Goal: Task Accomplishment & Management: Manage account settings

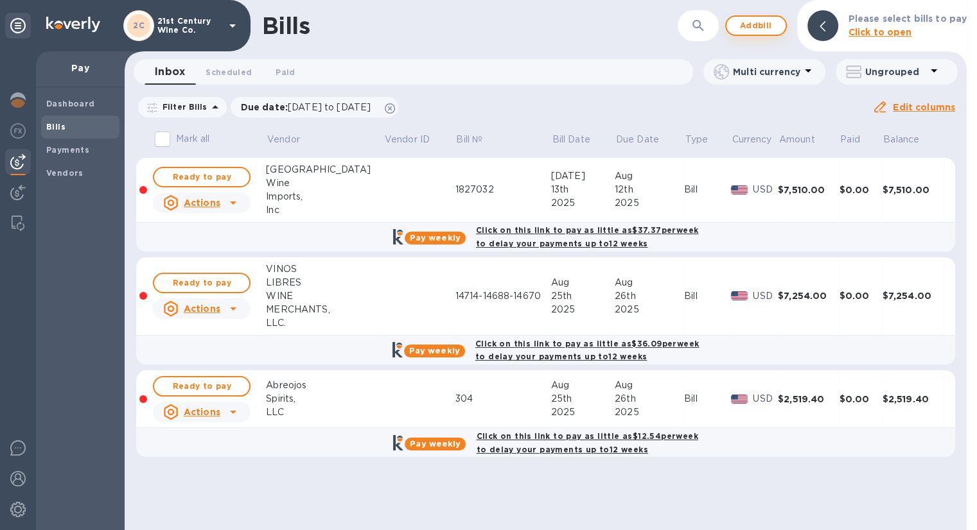
click at [760, 27] on span "Add bill" at bounding box center [755, 25] width 39 height 15
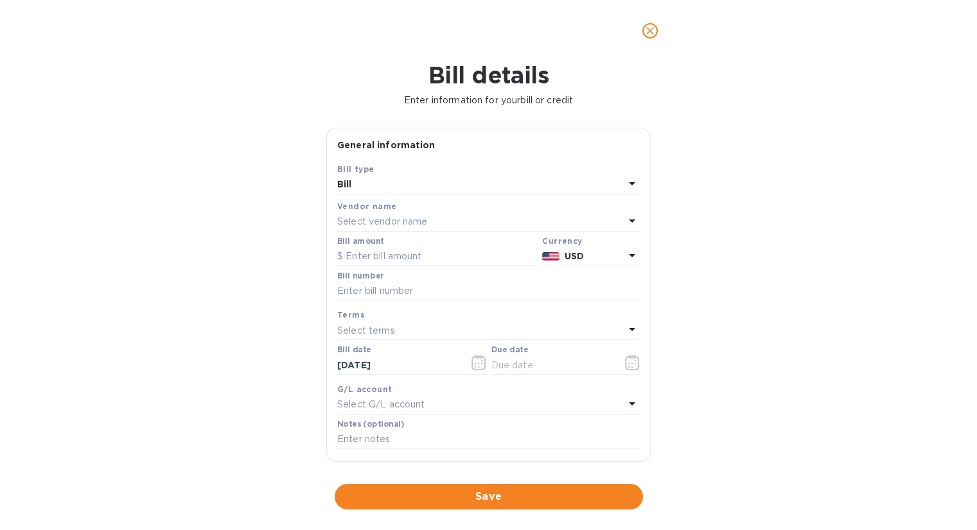
click at [443, 219] on div "Select vendor name" at bounding box center [480, 222] width 287 height 18
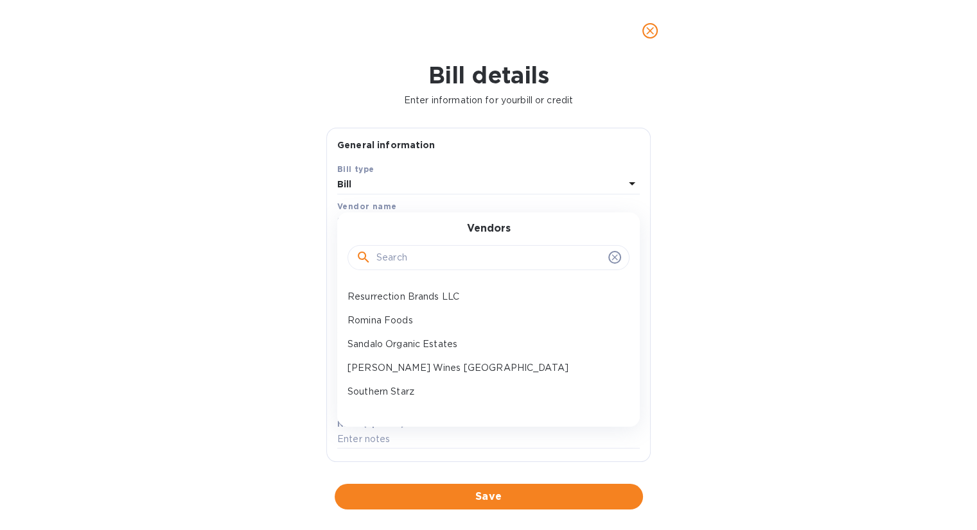
scroll to position [385, 0]
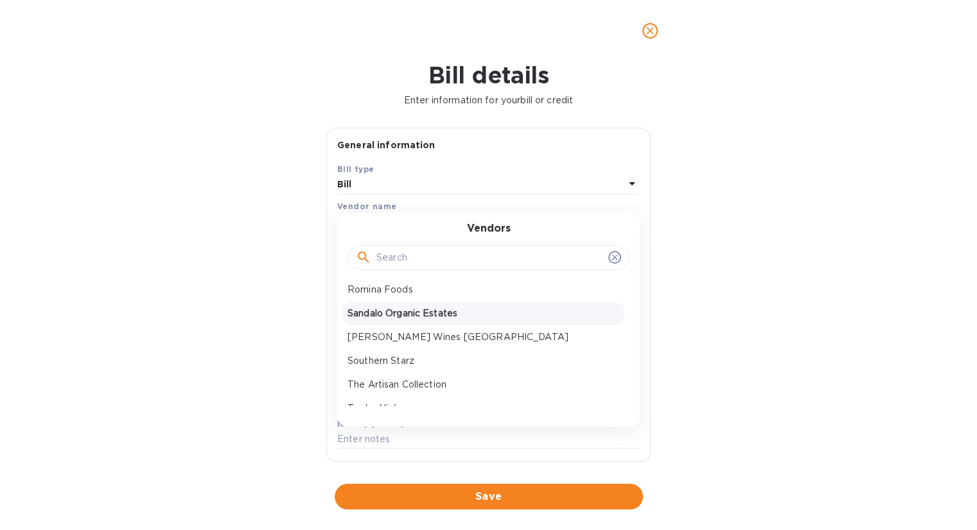
click at [424, 313] on p "Sandalo Organic Estates" at bounding box center [483, 313] width 272 height 13
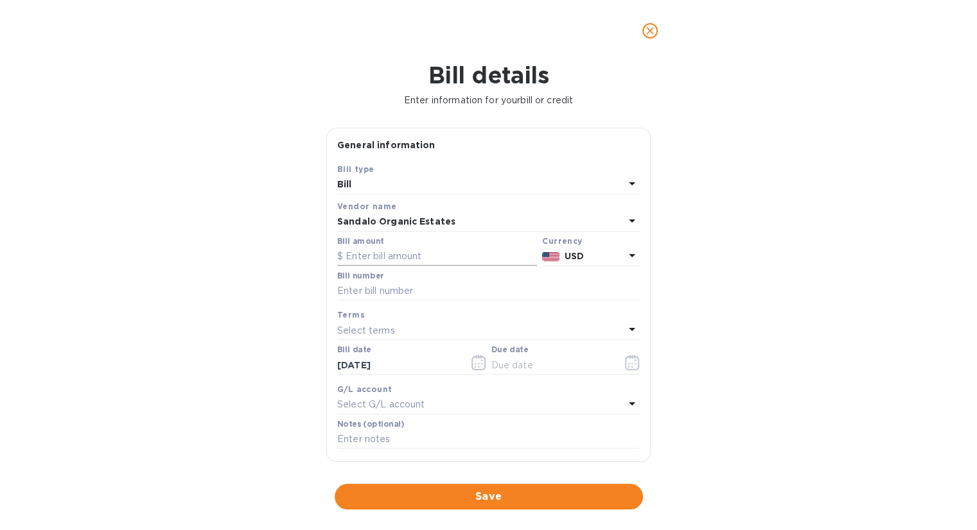
click at [410, 255] on input "text" at bounding box center [437, 256] width 200 height 19
type input "1,728.64"
click at [411, 289] on input "text" at bounding box center [488, 291] width 302 height 19
type input "2025-297"
click at [625, 363] on icon "button" at bounding box center [632, 362] width 14 height 15
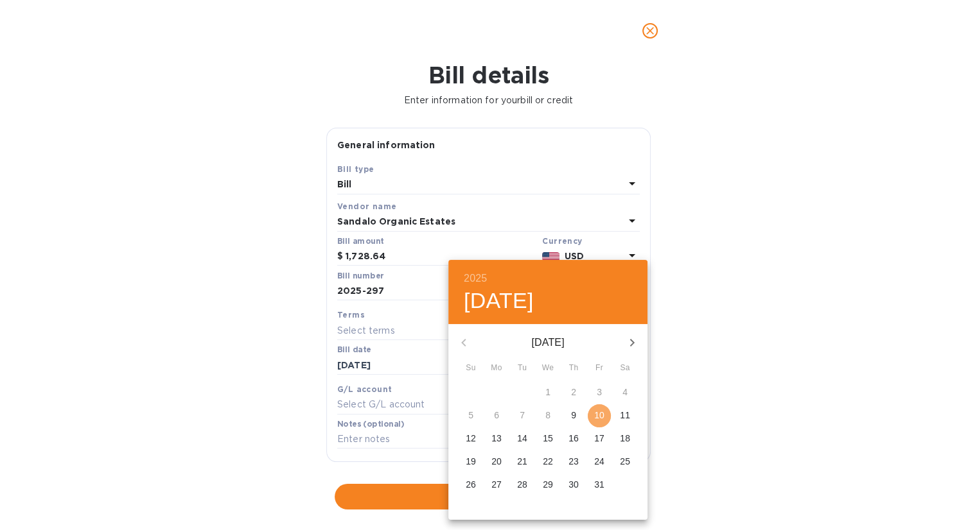
click at [596, 414] on p "10" at bounding box center [599, 415] width 10 height 13
type input "[DATE]"
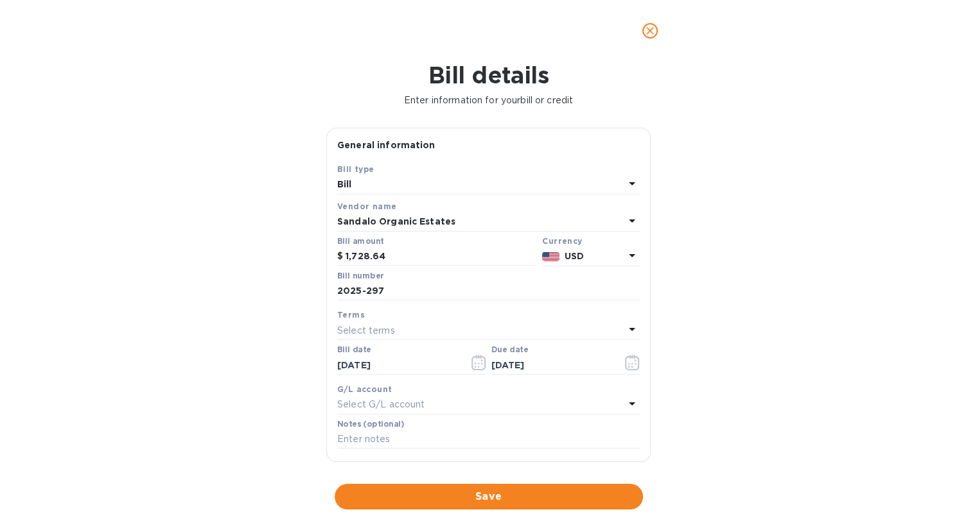
click at [490, 494] on span "Save" at bounding box center [489, 496] width 288 height 15
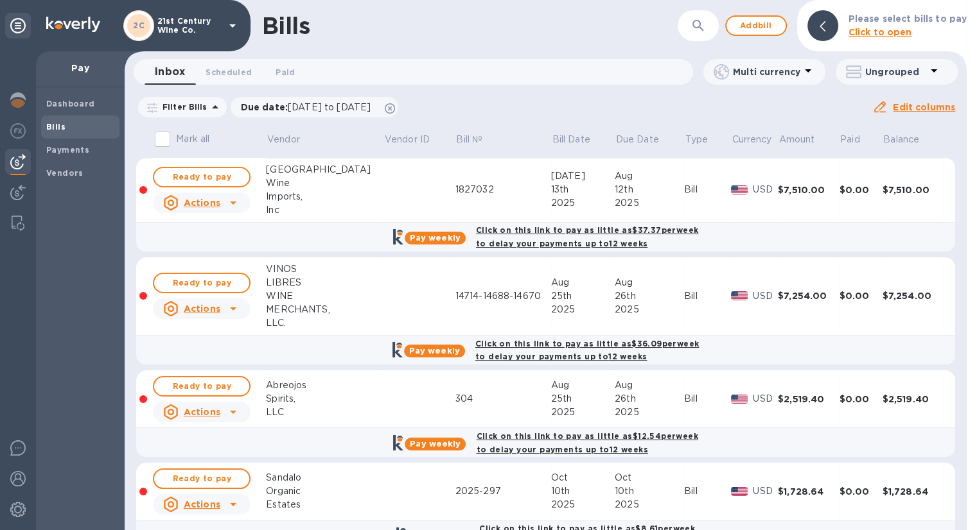
scroll to position [35, 0]
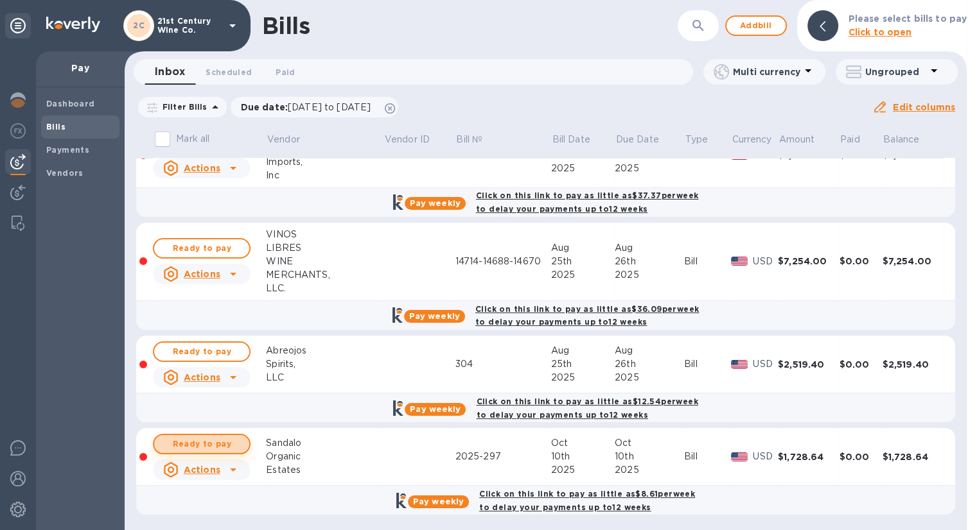
click at [190, 439] on span "Ready to pay" at bounding box center [201, 444] width 74 height 15
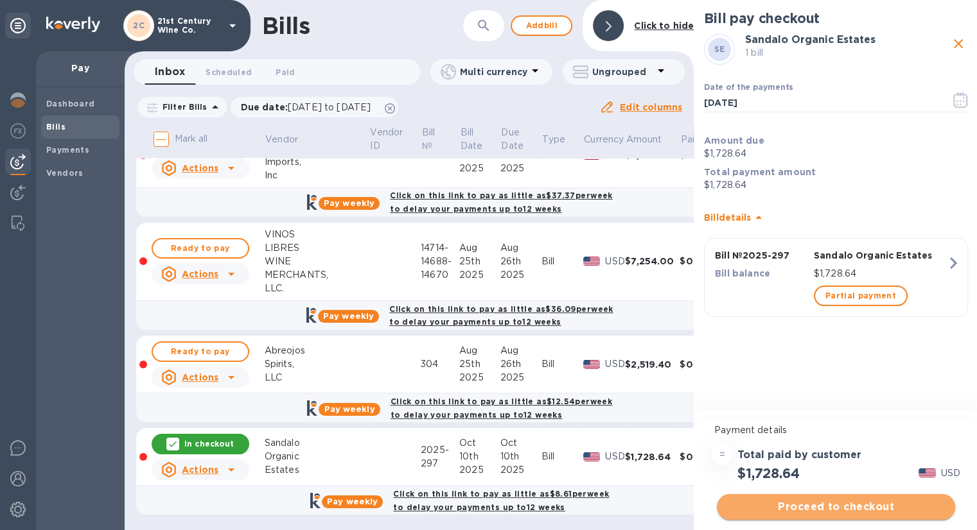
click at [864, 503] on span "Proceed to checkout" at bounding box center [836, 507] width 218 height 15
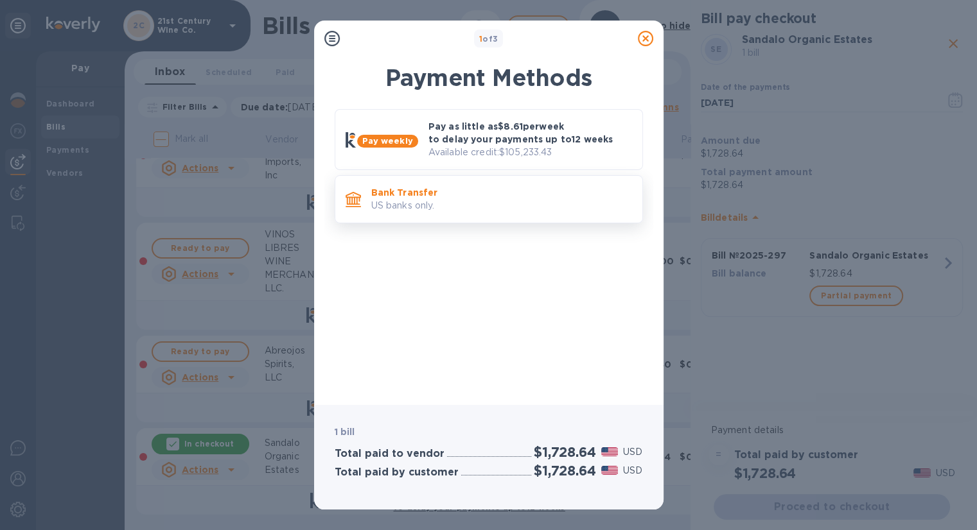
click at [467, 193] on p "Bank Transfer" at bounding box center [501, 192] width 261 height 13
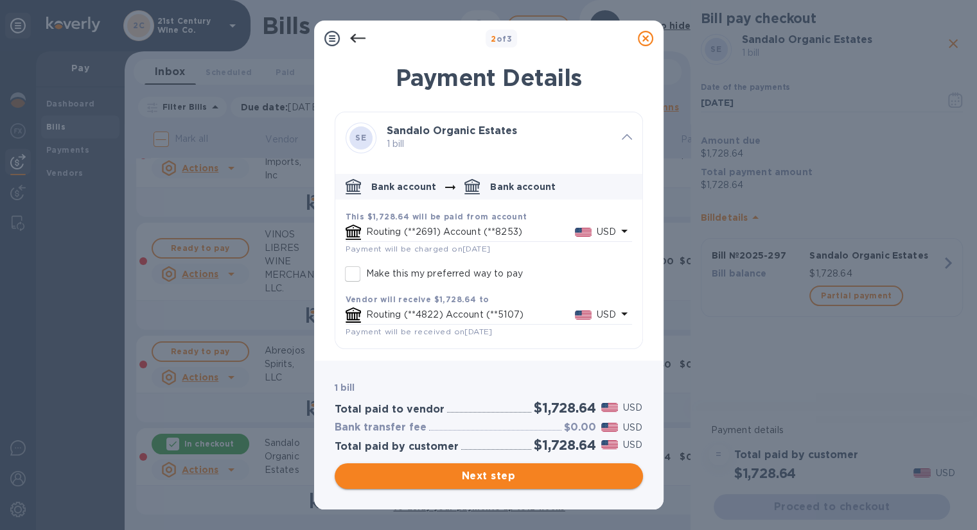
click at [534, 479] on span "Next step" at bounding box center [489, 476] width 288 height 15
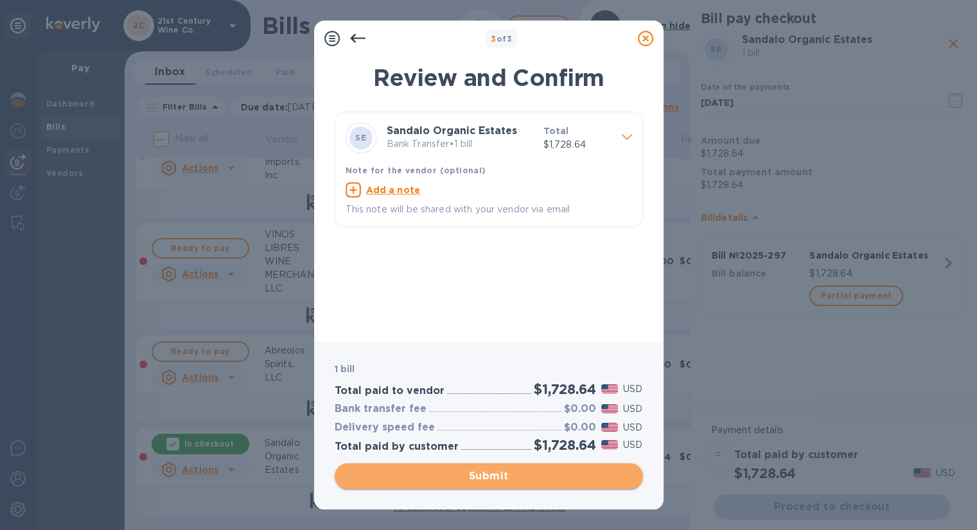
click at [534, 479] on span "Submit" at bounding box center [489, 476] width 288 height 15
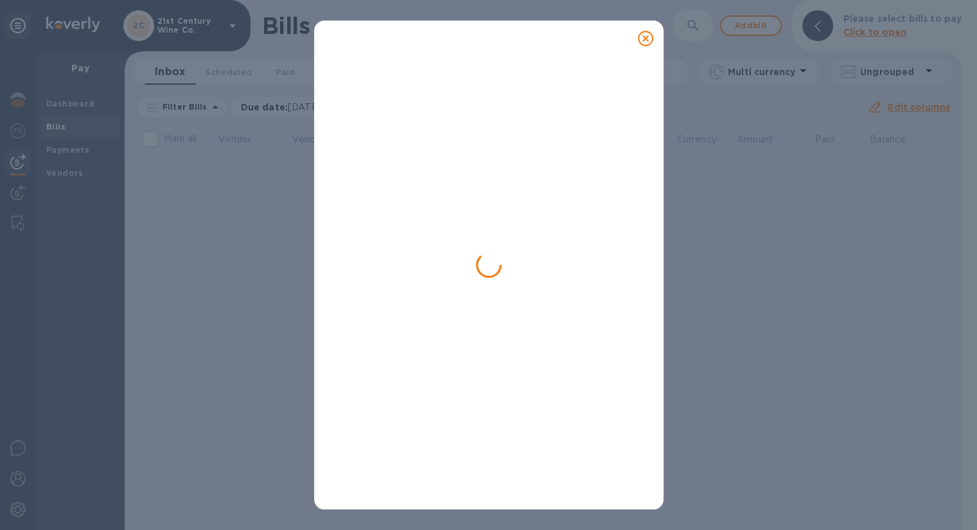
scroll to position [0, 0]
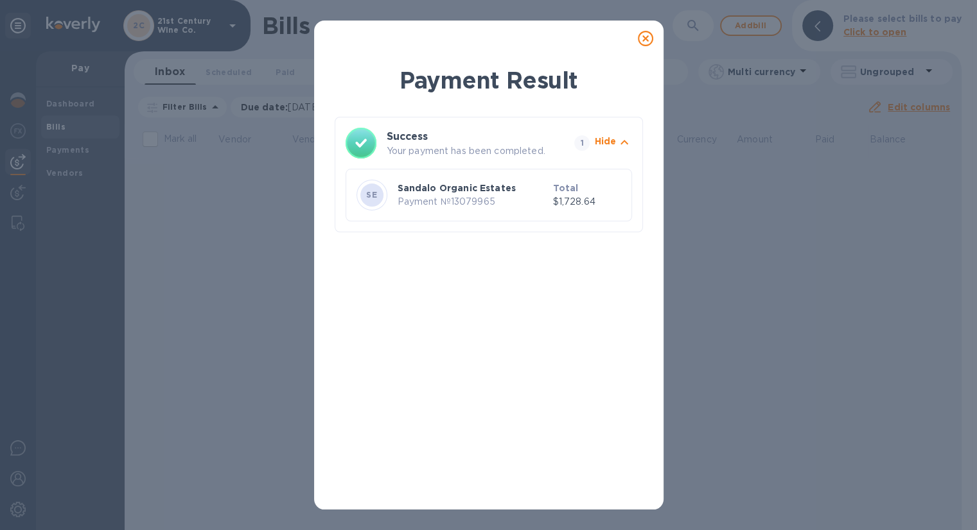
click at [645, 42] on icon at bounding box center [645, 38] width 15 height 15
